Goal: Task Accomplishment & Management: Use online tool/utility

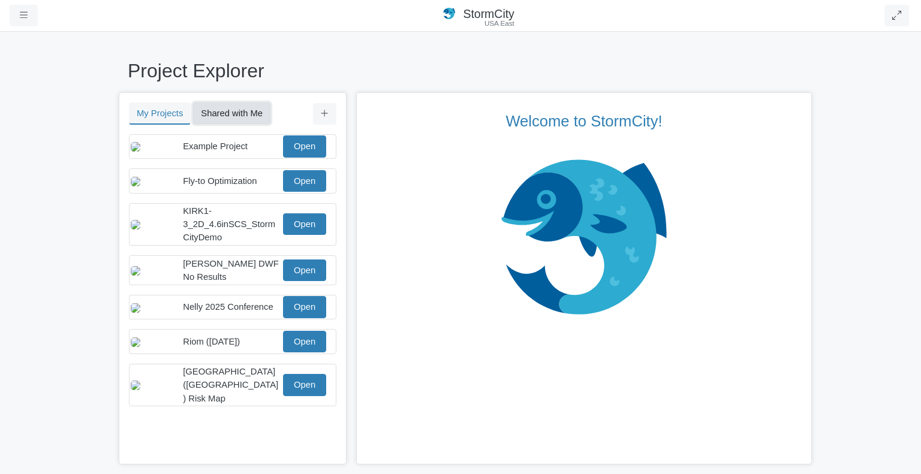
click at [240, 115] on button "Shared with Me" at bounding box center [231, 114] width 77 height 22
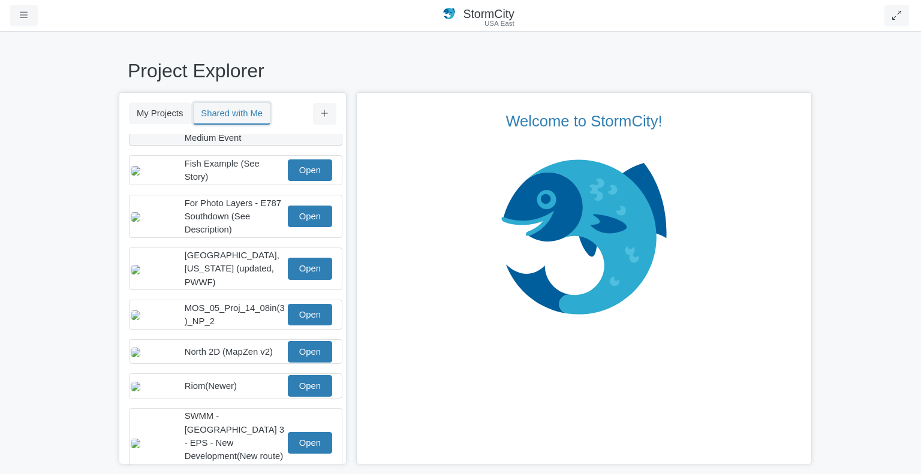
scroll to position [176, 0]
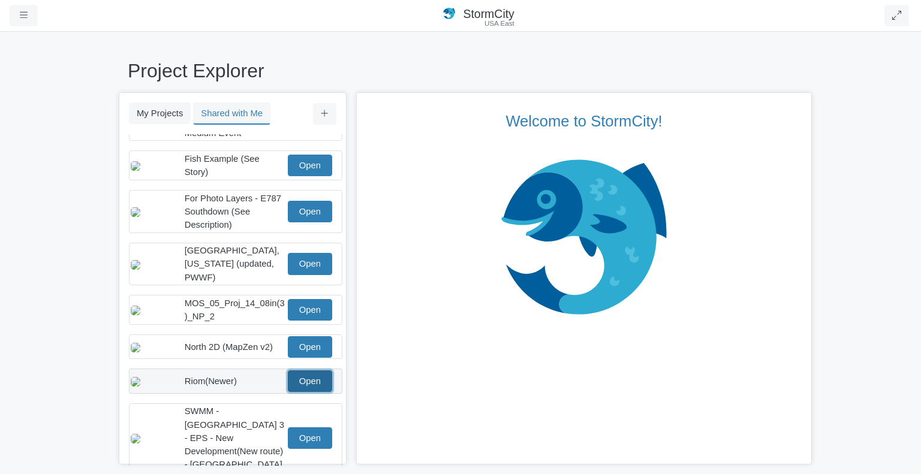
click at [306, 374] on link "Open" at bounding box center [310, 382] width 44 height 22
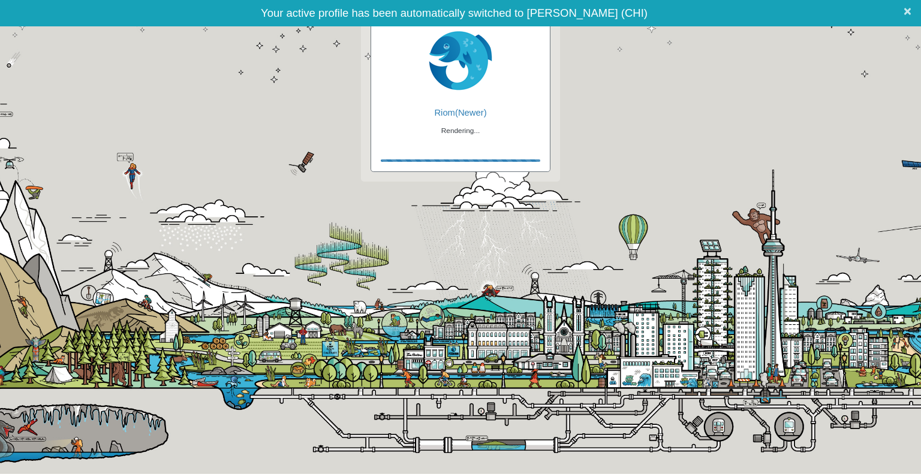
checkbox input "true"
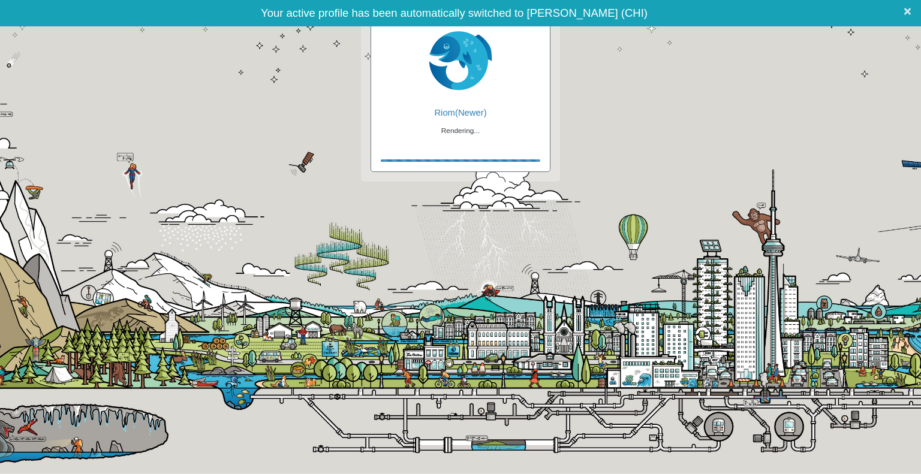
checkbox input "true"
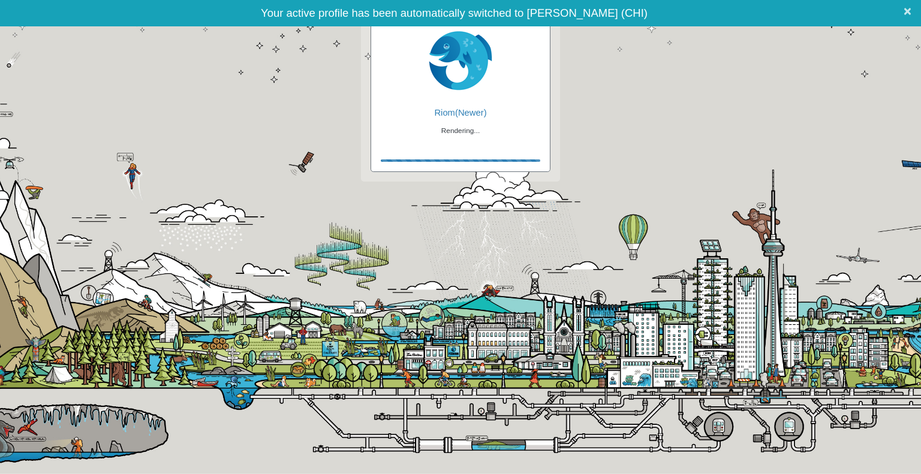
checkbox input "false"
checkbox input "true"
click at [906, 14] on span "×" at bounding box center [907, 11] width 8 height 15
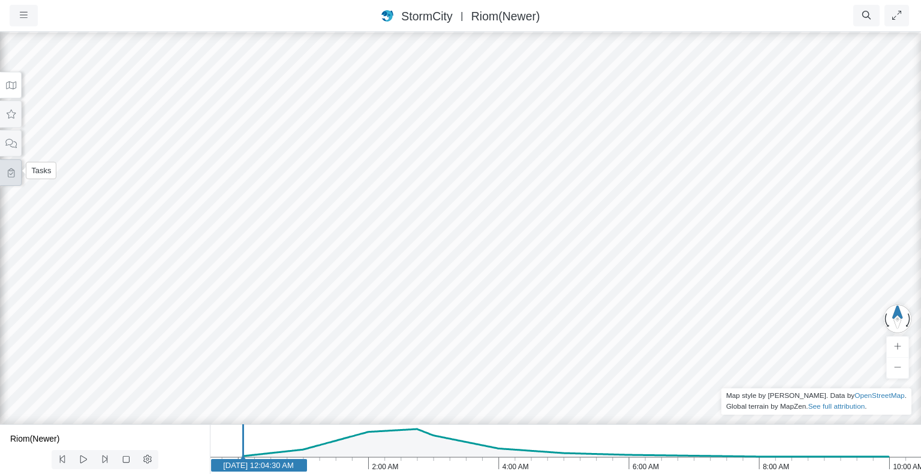
click at [8, 171] on icon at bounding box center [10, 172] width 11 height 9
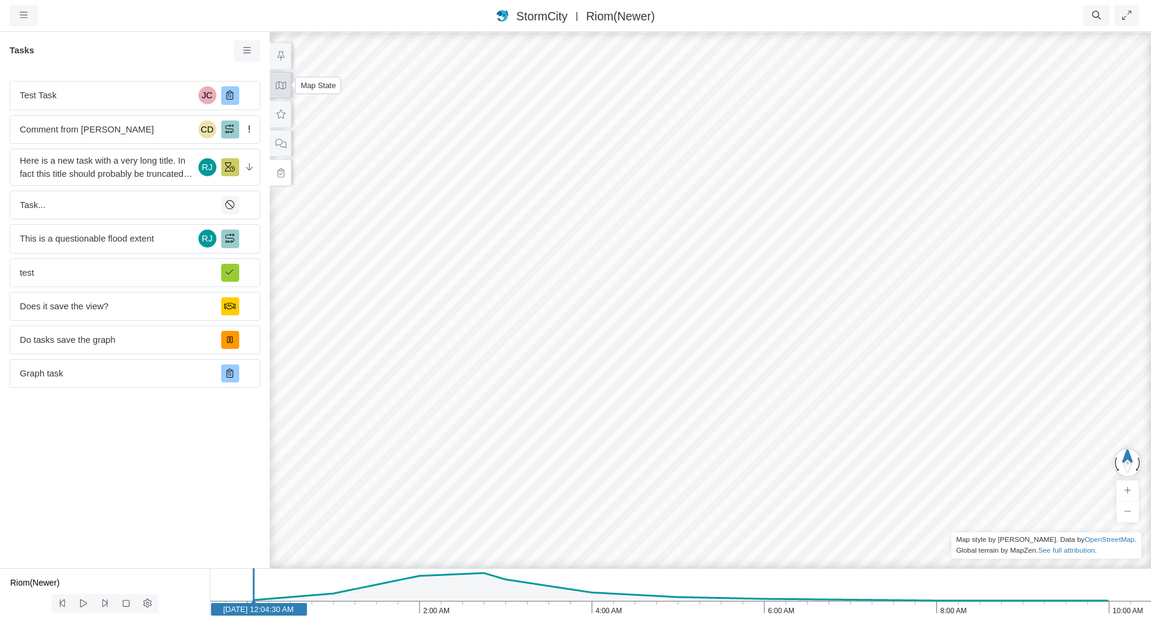
click at [284, 93] on button at bounding box center [281, 85] width 22 height 27
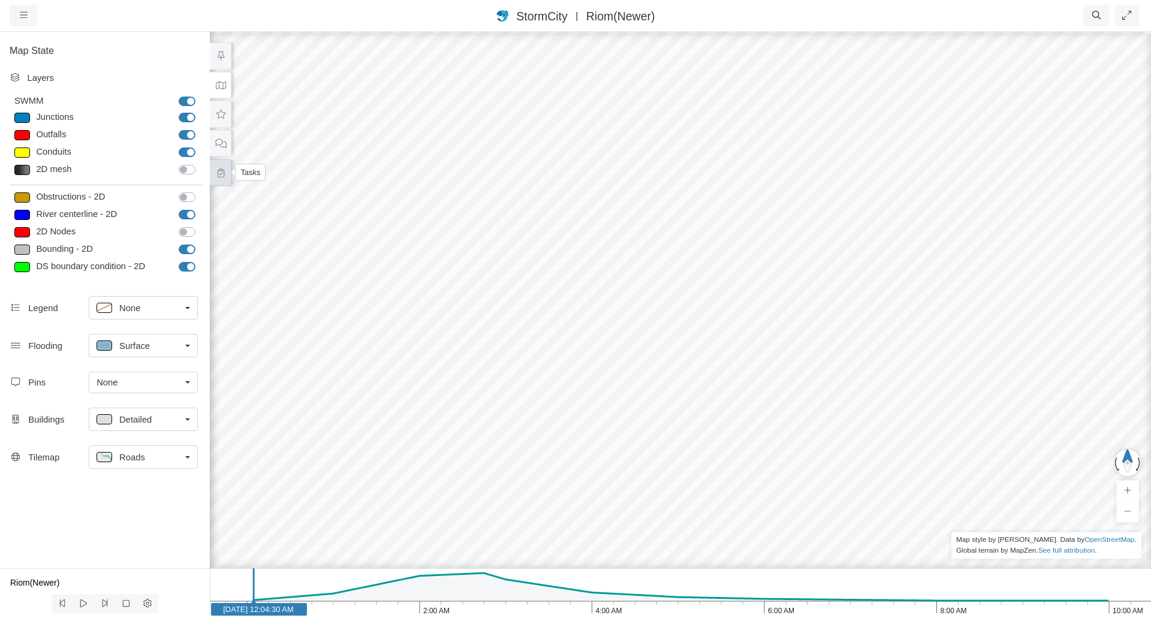
click at [218, 170] on icon at bounding box center [220, 172] width 11 height 9
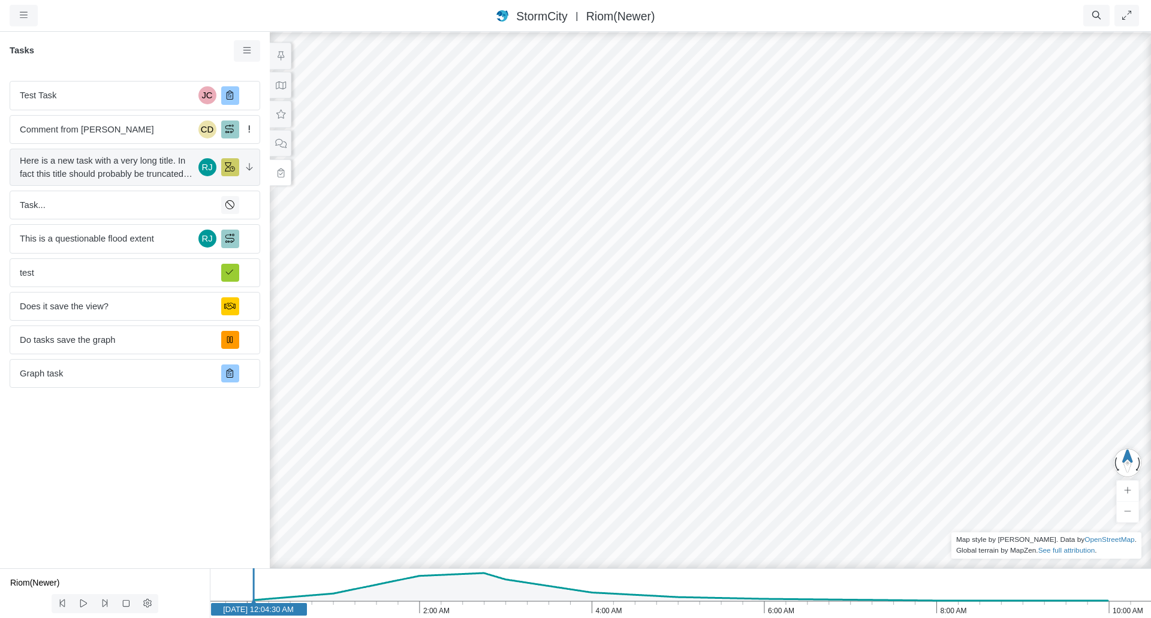
click at [139, 161] on span "Here is a new task with a very long title. In fact this title should probably b…" at bounding box center [107, 167] width 174 height 26
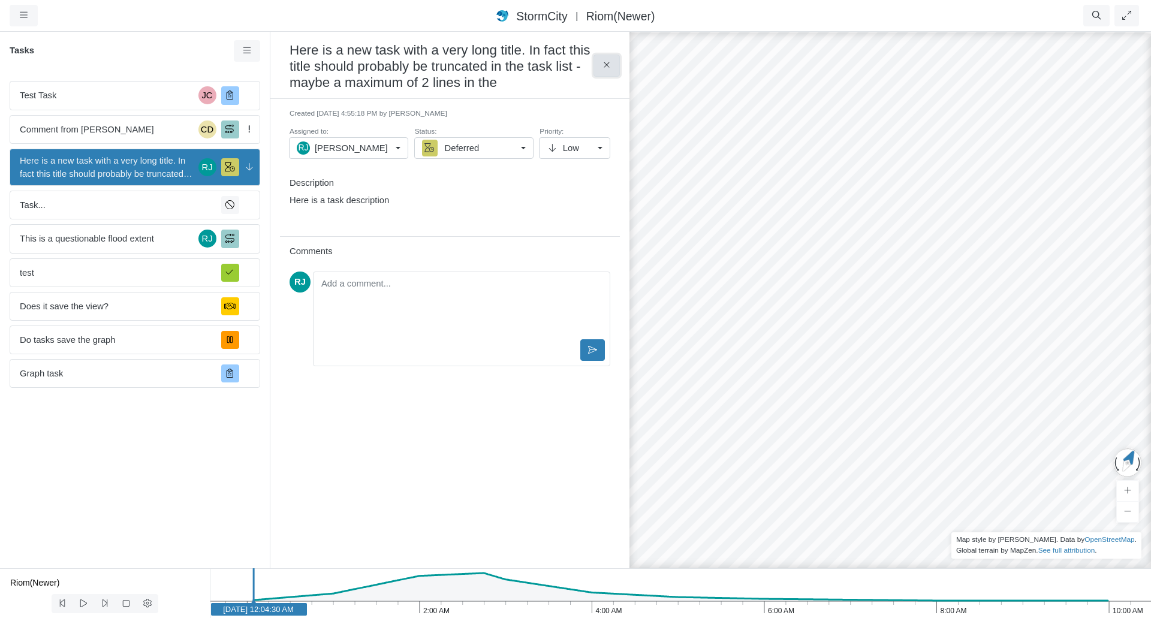
click at [611, 62] on icon at bounding box center [606, 65] width 11 height 9
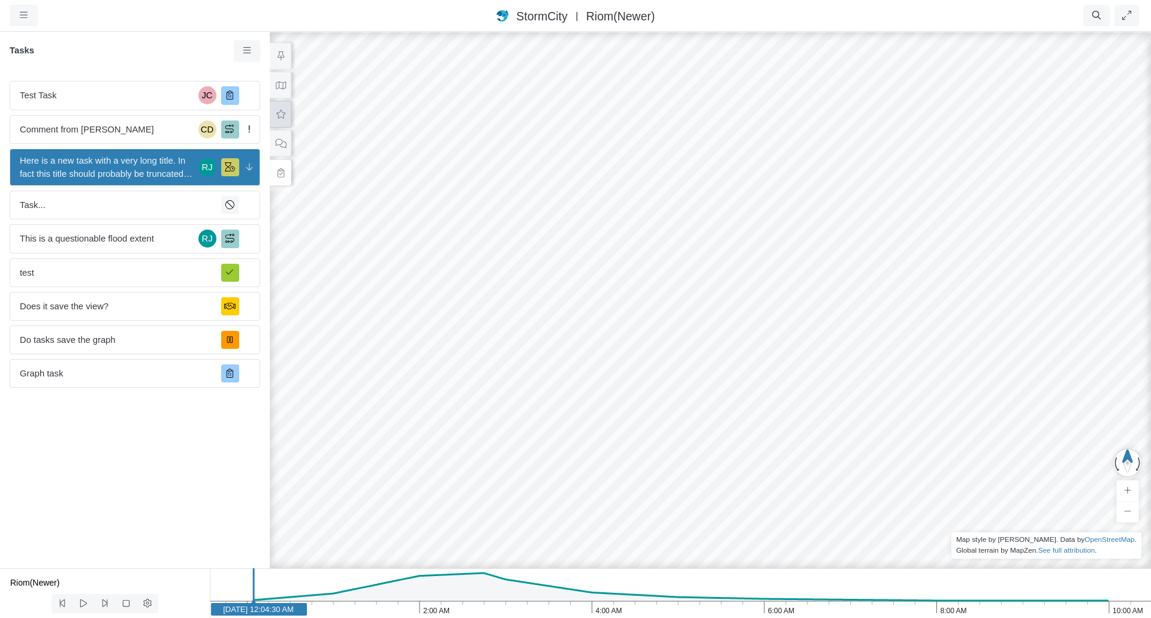
click at [285, 113] on icon at bounding box center [280, 114] width 11 height 9
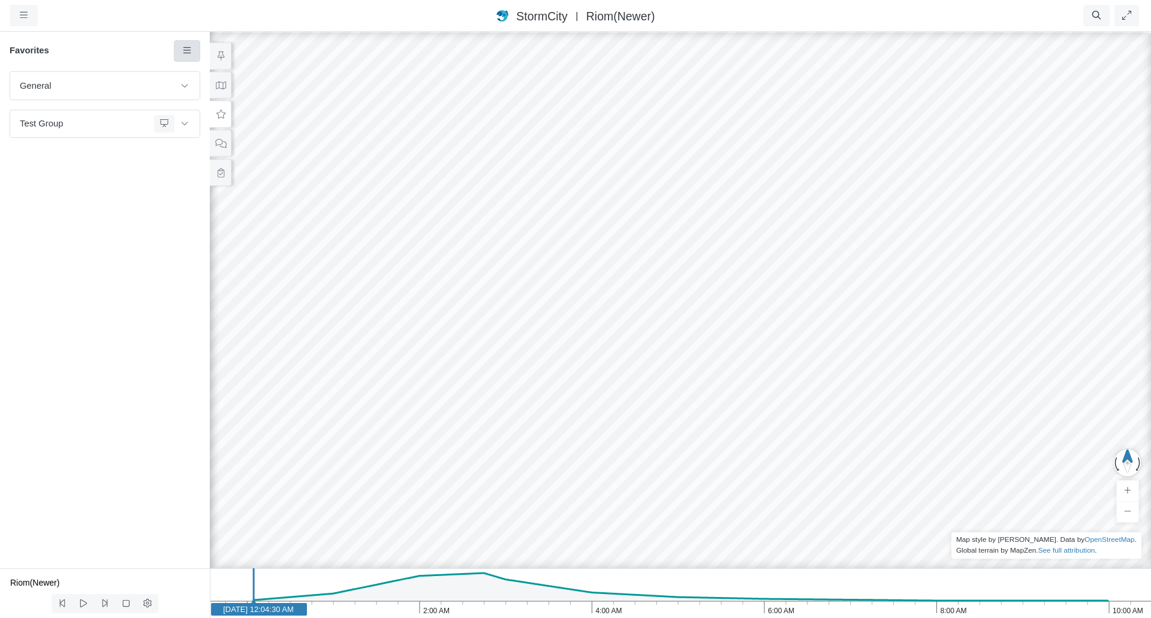
click at [183, 58] on link at bounding box center [187, 51] width 27 height 22
click at [197, 70] on link "Add Favorite" at bounding box center [228, 74] width 103 height 18
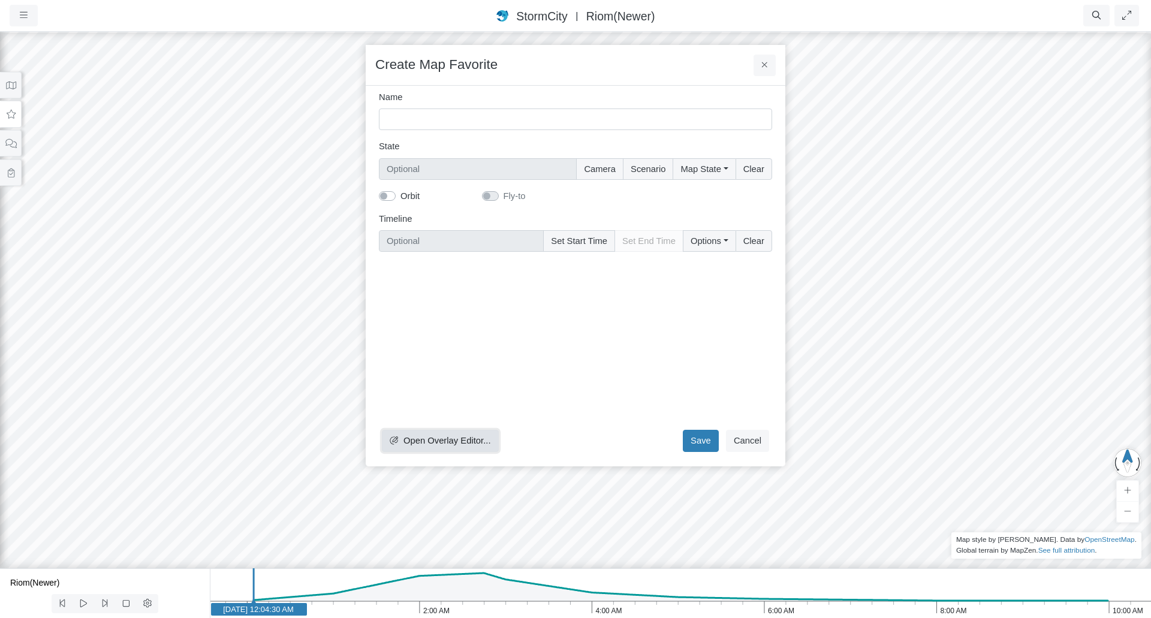
click at [465, 442] on span "Open Overlay Editor..." at bounding box center [447, 441] width 88 height 10
click at [745, 440] on button "Cancel" at bounding box center [747, 441] width 43 height 22
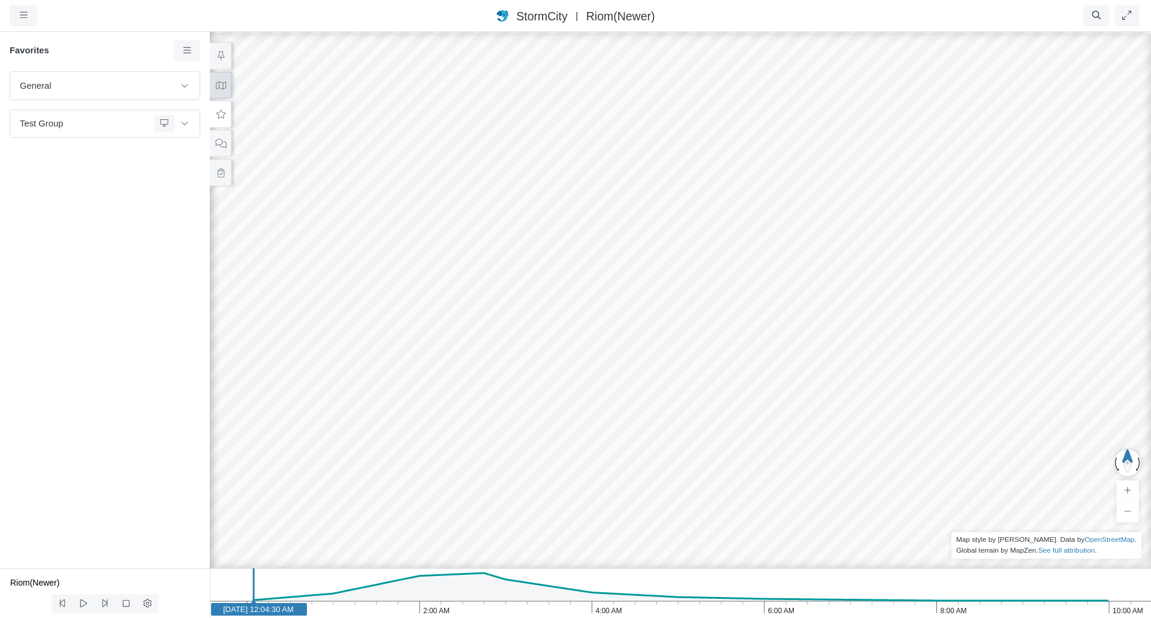
click at [212, 86] on button at bounding box center [221, 85] width 22 height 27
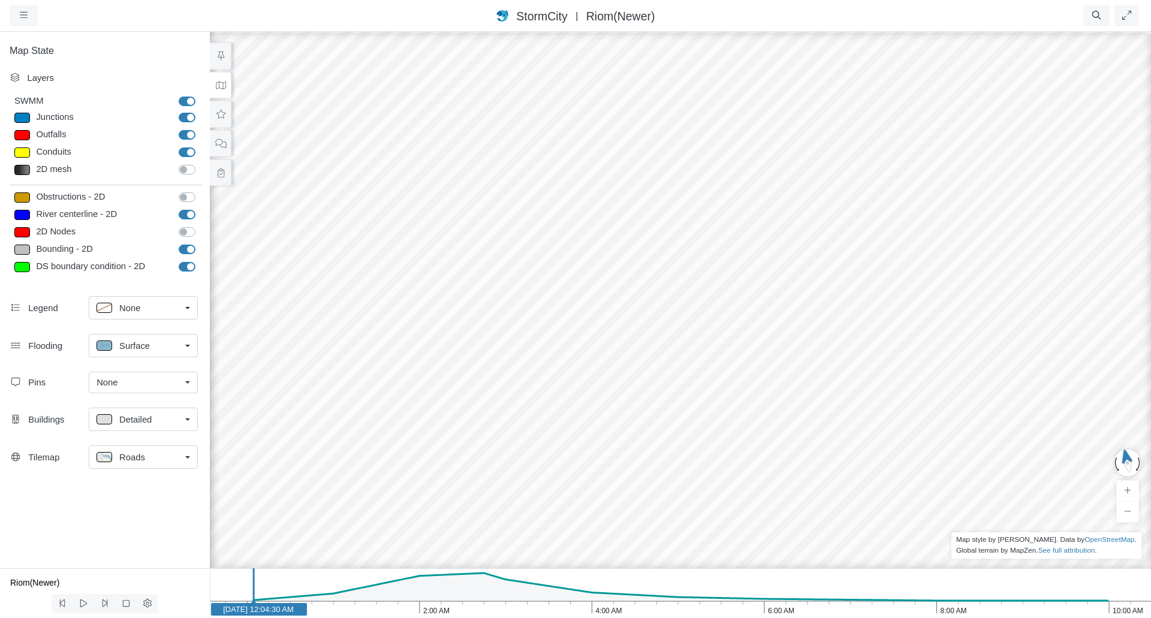
drag, startPoint x: 571, startPoint y: 364, endPoint x: 703, endPoint y: 209, distance: 202.9
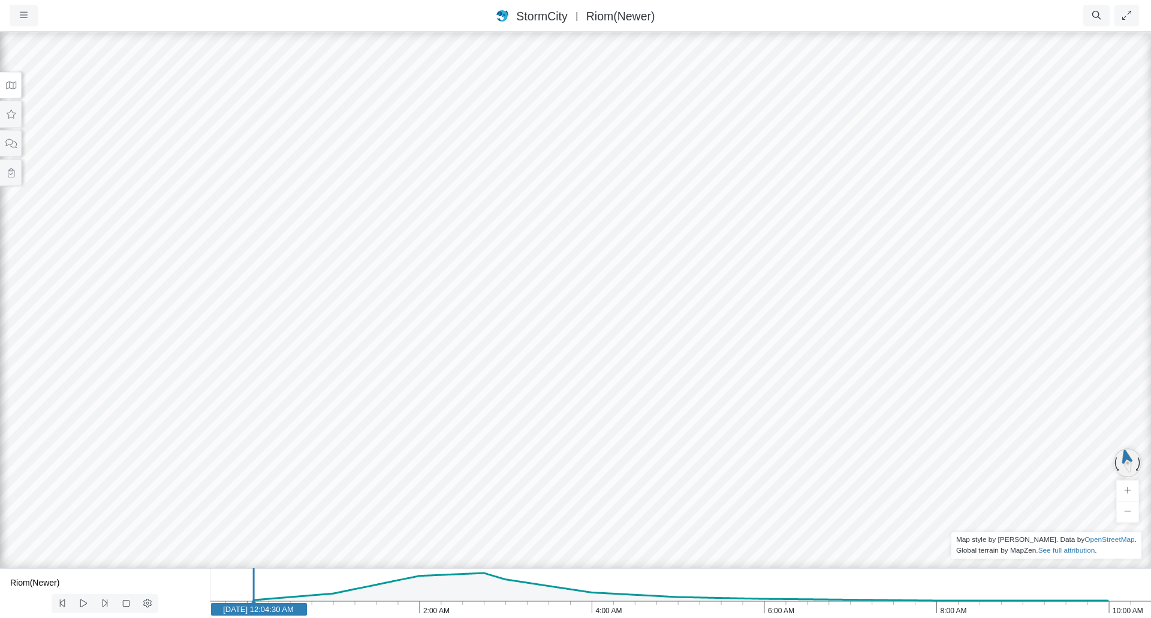
click at [920, 451] on button "button" at bounding box center [1128, 462] width 34 height 35
drag, startPoint x: 606, startPoint y: 351, endPoint x: 609, endPoint y: 293, distance: 58.8
click at [609, 293] on div at bounding box center [575, 325] width 1151 height 588
drag, startPoint x: 602, startPoint y: 314, endPoint x: 612, endPoint y: 264, distance: 50.8
